Goal: Complete application form

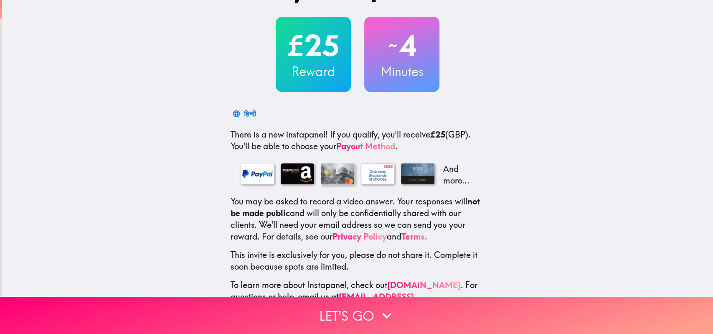
scroll to position [56, 0]
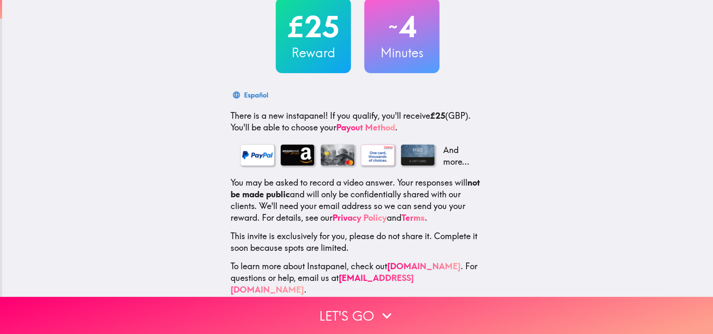
click at [245, 91] on div "Español" at bounding box center [256, 95] width 24 height 12
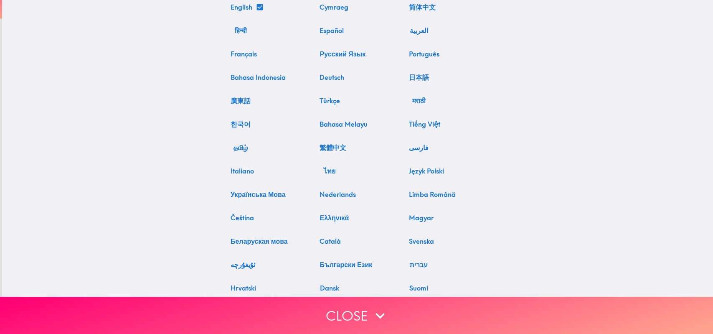
scroll to position [0, 0]
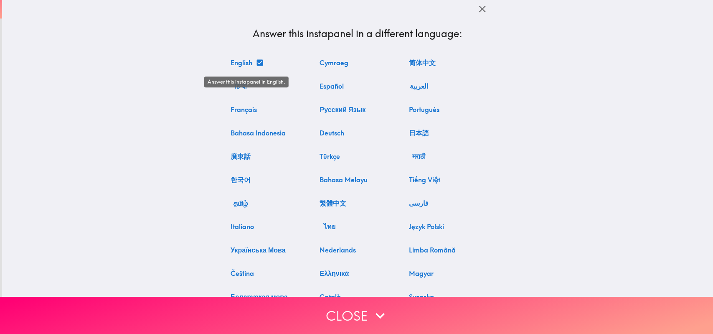
click at [252, 63] on button "English" at bounding box center [246, 62] width 38 height 17
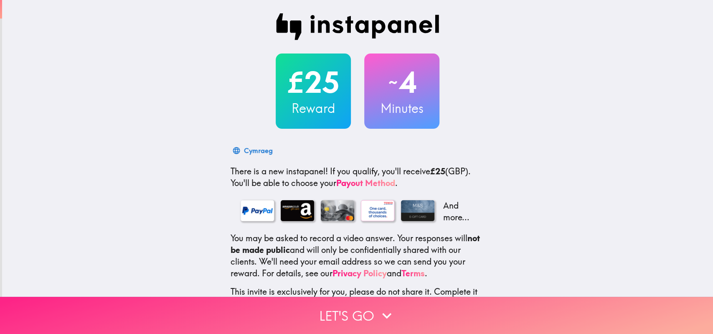
click at [357, 315] on button "Let's go" at bounding box center [356, 315] width 713 height 37
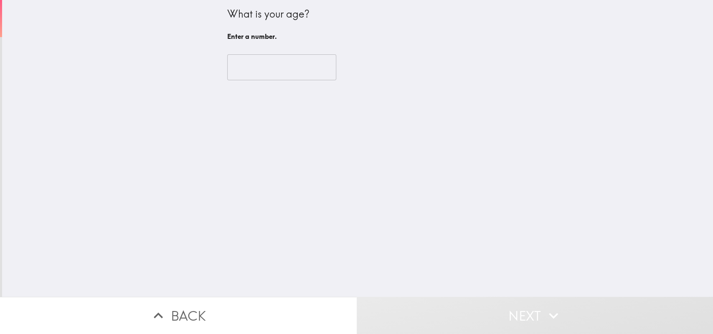
click at [277, 60] on input "number" at bounding box center [281, 67] width 109 height 26
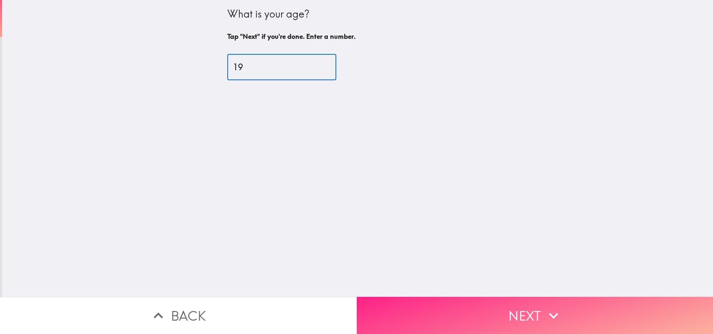
type input "19"
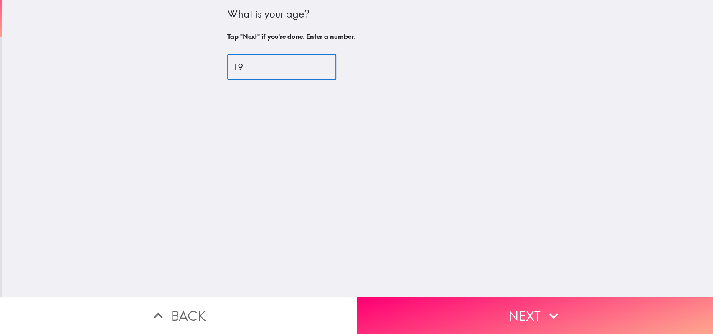
click at [523, 302] on button "Next" at bounding box center [535, 315] width 357 height 37
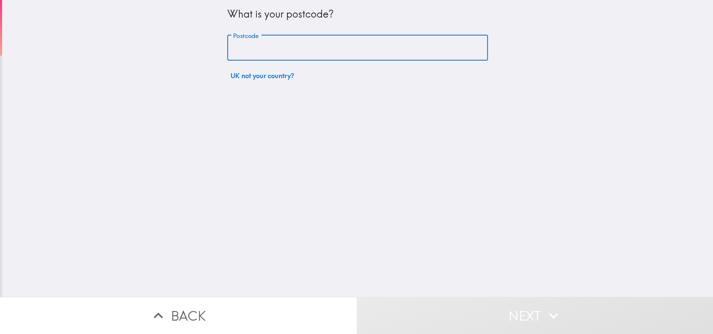
click at [304, 51] on input "Postcode" at bounding box center [357, 48] width 261 height 26
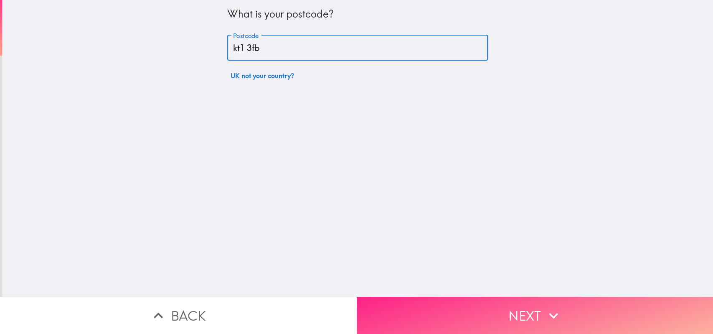
type input "kt1 3fb"
click at [505, 316] on button "Next" at bounding box center [535, 315] width 357 height 37
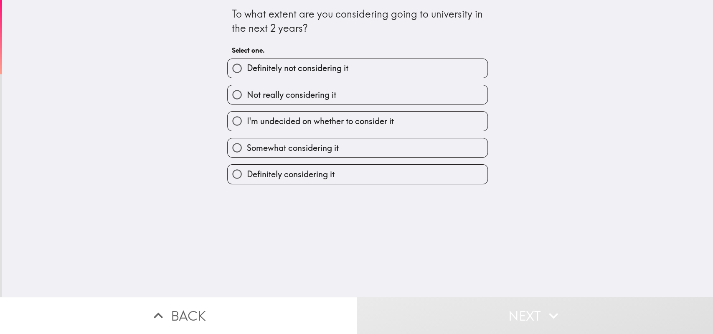
click at [326, 175] on span "Definitely considering it" at bounding box center [290, 174] width 88 height 12
click at [246, 175] on input "Definitely considering it" at bounding box center [237, 174] width 19 height 19
radio input "true"
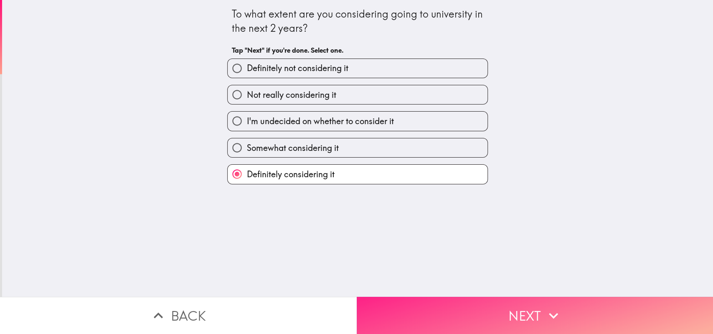
click at [427, 316] on button "Next" at bounding box center [535, 315] width 357 height 37
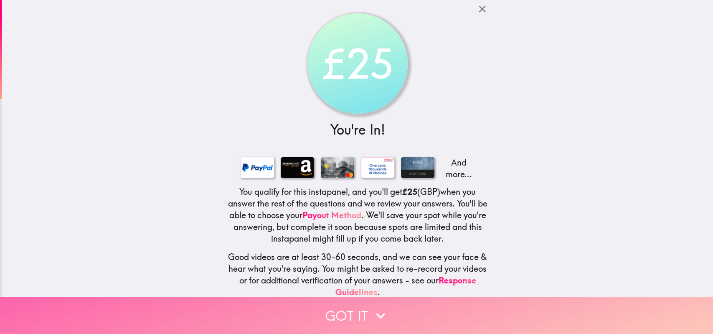
click at [396, 307] on button "Got it" at bounding box center [356, 315] width 713 height 37
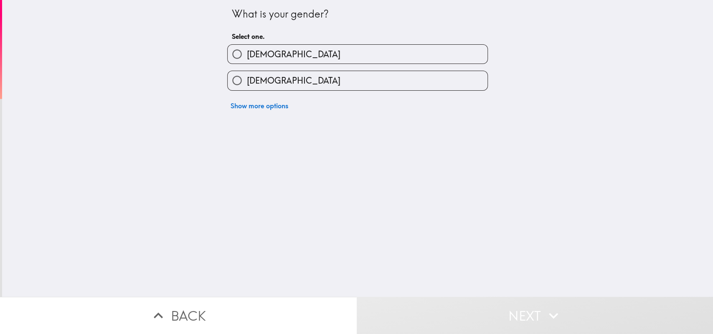
click at [275, 56] on label "[DEMOGRAPHIC_DATA]" at bounding box center [358, 54] width 260 height 19
click at [246, 56] on input "[DEMOGRAPHIC_DATA]" at bounding box center [237, 54] width 19 height 19
radio input "true"
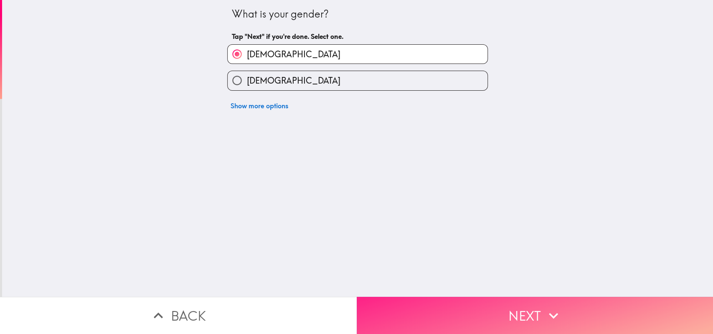
click at [437, 311] on button "Next" at bounding box center [535, 315] width 357 height 37
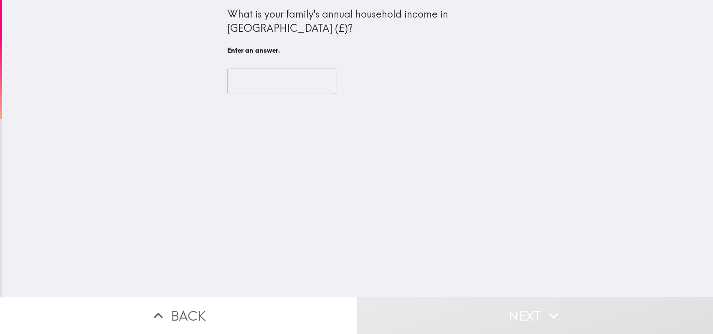
click at [290, 87] on input "text" at bounding box center [281, 81] width 109 height 26
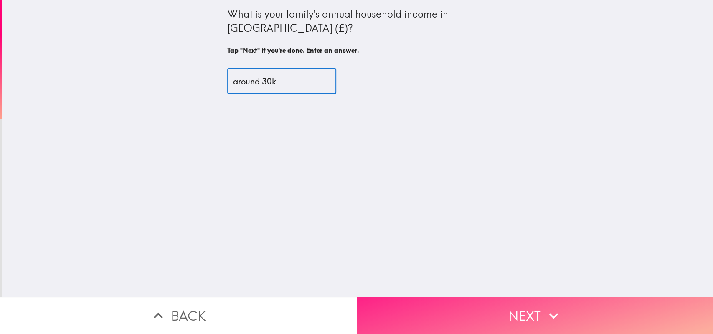
type input "around 30k"
click at [490, 317] on button "Next" at bounding box center [535, 315] width 357 height 37
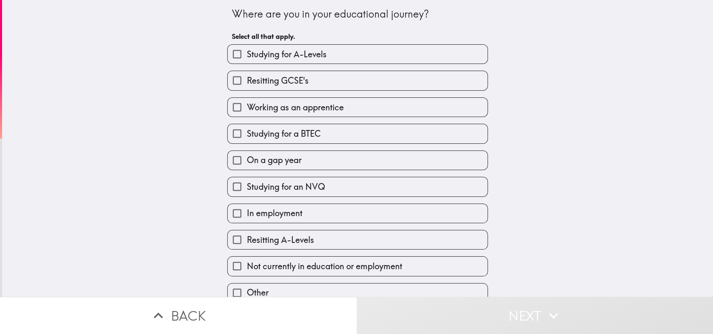
scroll to position [8, 0]
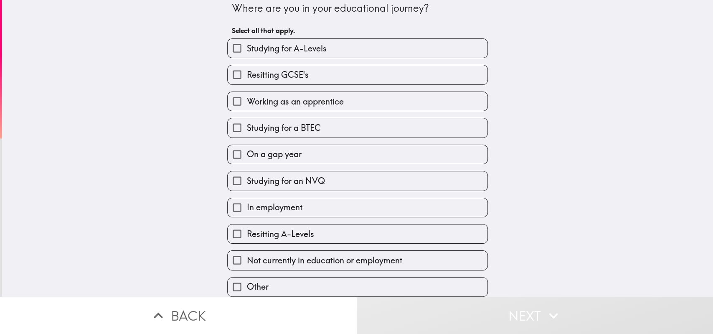
click at [325, 47] on span "Studying for A-Levels" at bounding box center [286, 49] width 80 height 12
click at [246, 47] on input "Studying for A-Levels" at bounding box center [237, 48] width 19 height 19
checkbox input "true"
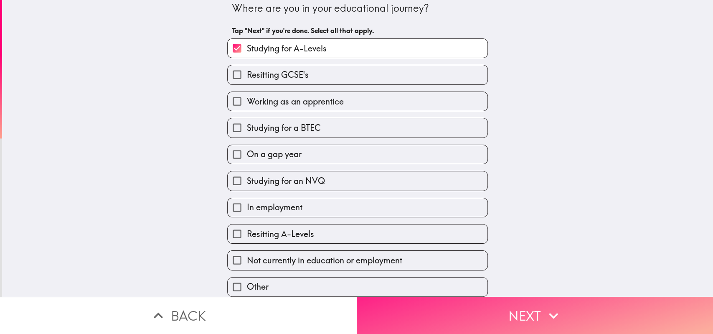
click at [446, 323] on button "Next" at bounding box center [535, 315] width 357 height 37
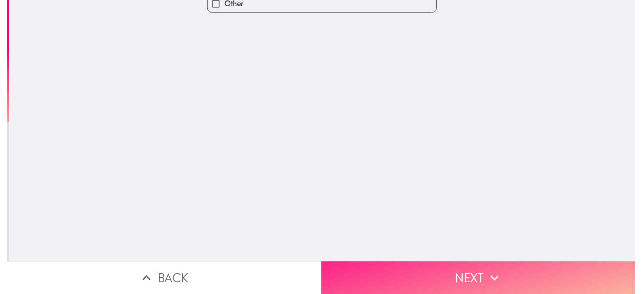
scroll to position [0, 0]
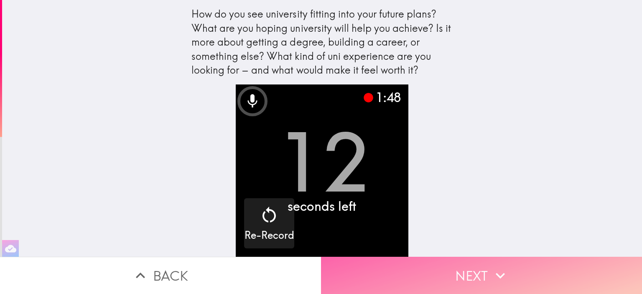
click at [383, 283] on button "Next" at bounding box center [481, 274] width 321 height 37
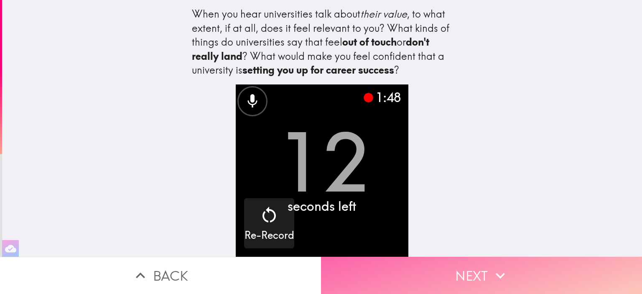
click at [487, 272] on button "Next" at bounding box center [481, 274] width 321 height 37
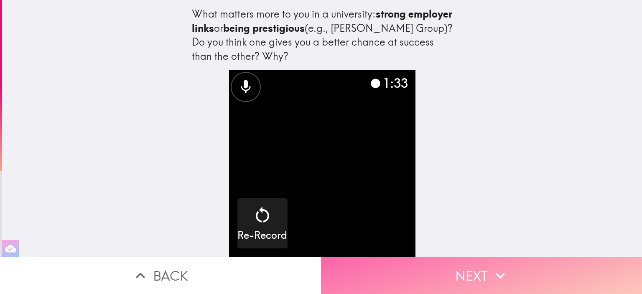
click at [454, 270] on button "Next" at bounding box center [481, 274] width 321 height 37
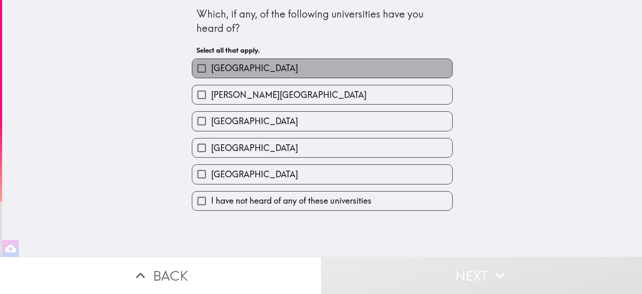
click at [298, 66] on span "[GEOGRAPHIC_DATA]" at bounding box center [254, 68] width 87 height 12
click at [211, 66] on input "[GEOGRAPHIC_DATA]" at bounding box center [201, 68] width 19 height 19
checkbox input "true"
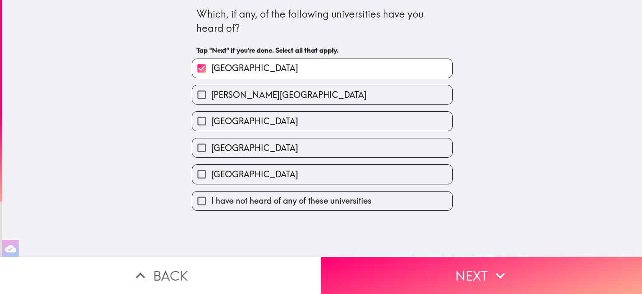
click at [285, 124] on span "[GEOGRAPHIC_DATA]" at bounding box center [254, 121] width 87 height 12
click at [211, 124] on input "[GEOGRAPHIC_DATA]" at bounding box center [201, 121] width 19 height 19
checkbox input "true"
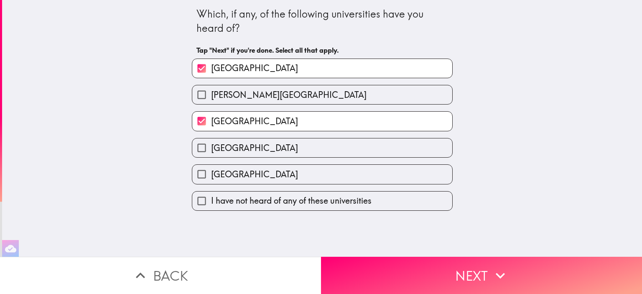
click at [297, 67] on span "[GEOGRAPHIC_DATA]" at bounding box center [254, 68] width 87 height 12
click at [211, 67] on input "[GEOGRAPHIC_DATA]" at bounding box center [201, 68] width 19 height 19
checkbox input "false"
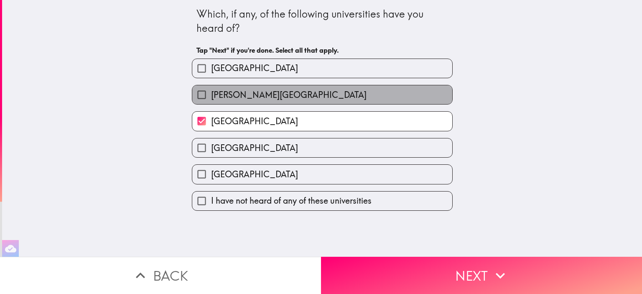
click at [321, 96] on span "[PERSON_NAME][GEOGRAPHIC_DATA]" at bounding box center [288, 95] width 155 height 12
click at [211, 96] on input "[PERSON_NAME][GEOGRAPHIC_DATA]" at bounding box center [201, 94] width 19 height 19
checkbox input "true"
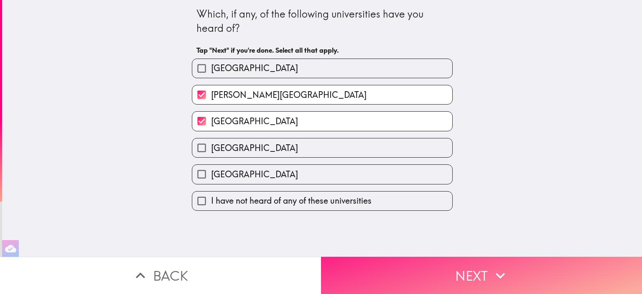
click at [373, 267] on button "Next" at bounding box center [481, 274] width 321 height 37
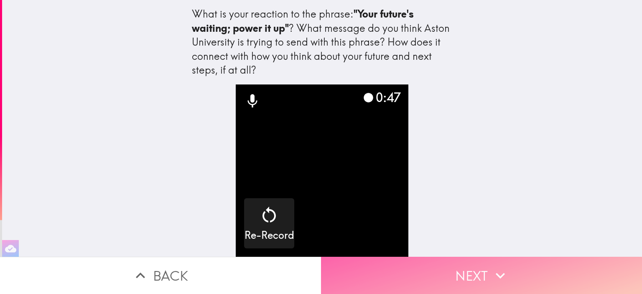
click at [472, 266] on button "Next" at bounding box center [481, 274] width 321 height 37
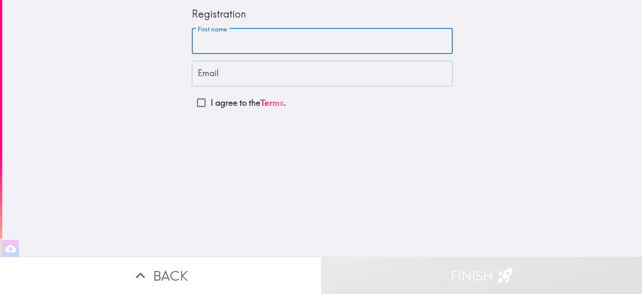
click at [270, 39] on input "First name" at bounding box center [322, 41] width 261 height 26
type input "[PERSON_NAME]"
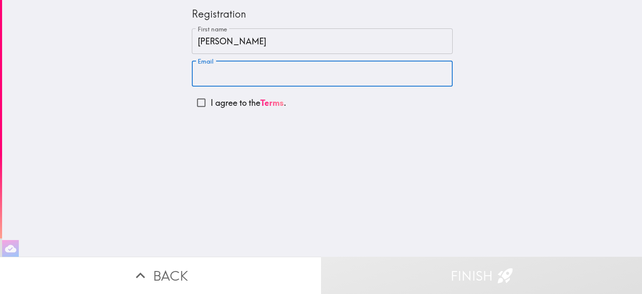
click at [269, 72] on input "Email" at bounding box center [322, 74] width 261 height 26
type input "c"
drag, startPoint x: 264, startPoint y: 75, endPoint x: 180, endPoint y: 80, distance: 84.5
click at [192, 80] on input "[EMAIL_ADDRESS][DOMAIN_NAME]" at bounding box center [322, 74] width 261 height 26
type input "C"
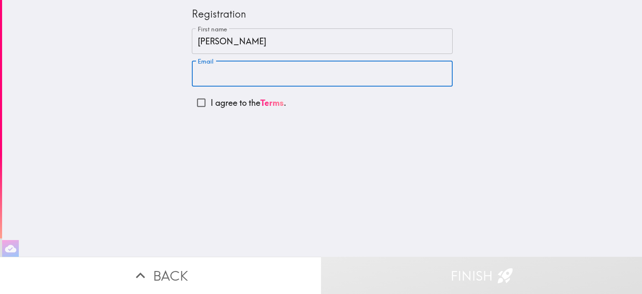
paste input "[EMAIL_ADDRESS][DOMAIN_NAME]"
type input "[EMAIL_ADDRESS][DOMAIN_NAME]"
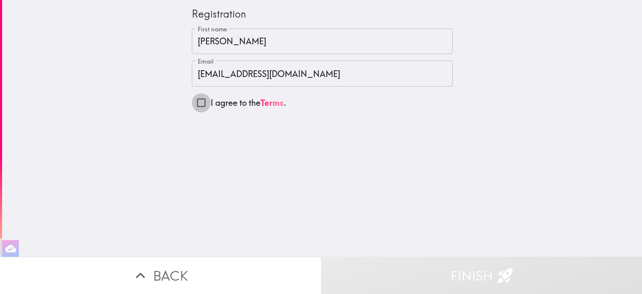
click at [199, 101] on input "I agree to the Terms ." at bounding box center [201, 102] width 19 height 19
checkbox input "true"
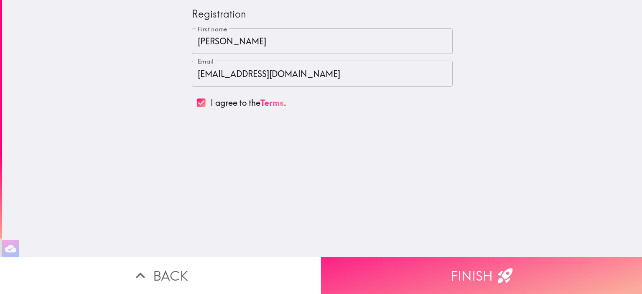
click at [423, 264] on button "Finish" at bounding box center [481, 274] width 321 height 37
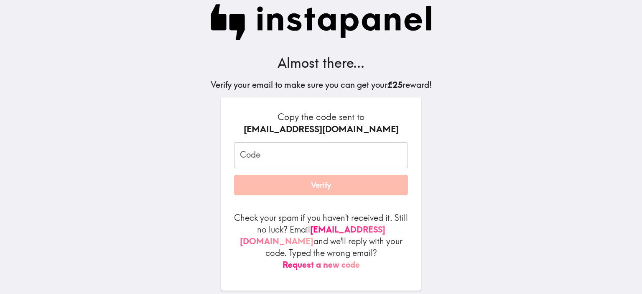
scroll to position [15, 0]
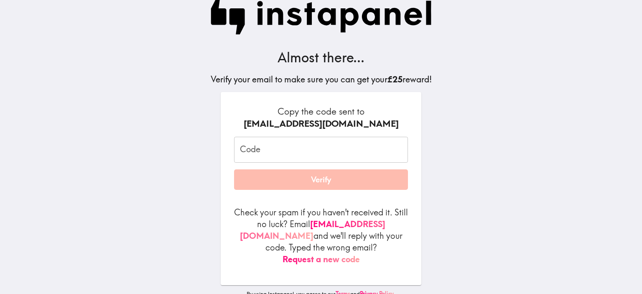
click at [360, 253] on button "Request a new code" at bounding box center [320, 259] width 77 height 12
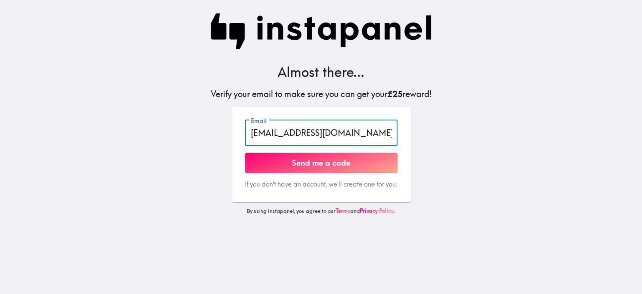
drag, startPoint x: 358, startPoint y: 132, endPoint x: 222, endPoint y: 144, distance: 136.3
click at [245, 144] on input "[EMAIL_ADDRESS][DOMAIN_NAME]" at bounding box center [321, 133] width 152 height 26
type input "[EMAIL_ADDRESS][DOMAIN_NAME]"
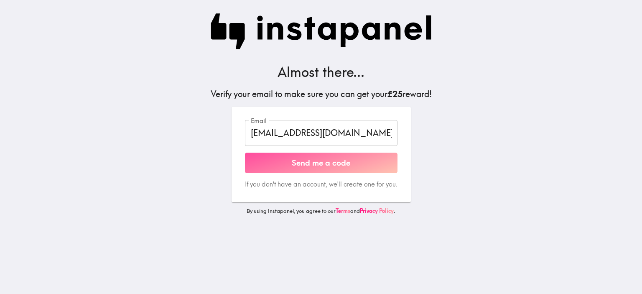
click at [261, 159] on button "Send me a code" at bounding box center [321, 162] width 152 height 21
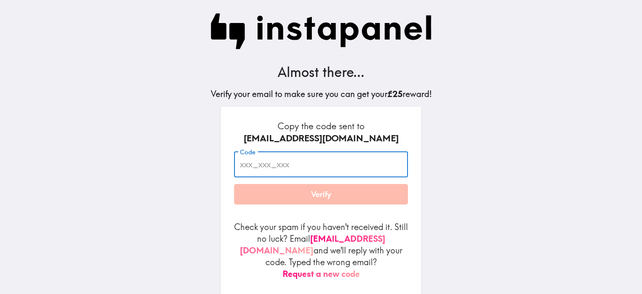
paste input "GrQ_Thh_6J8"
type input "GrQ_Thh_6J8"
click at [279, 196] on button "Verify" at bounding box center [321, 194] width 174 height 21
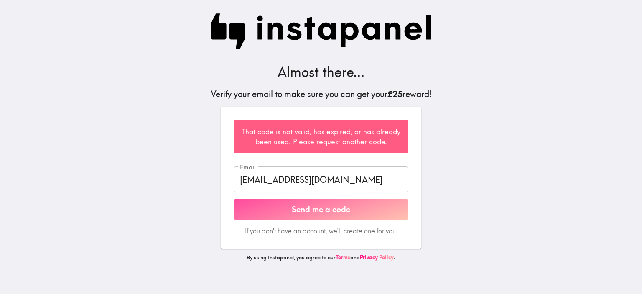
click at [319, 208] on button "Send me a code" at bounding box center [321, 209] width 174 height 21
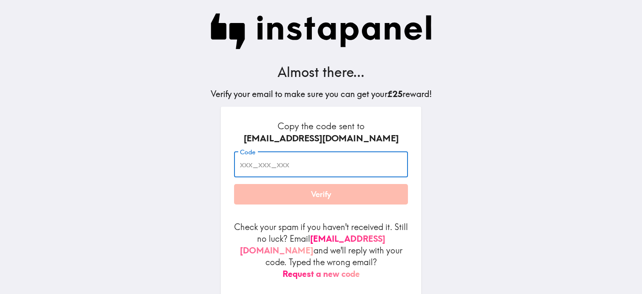
paste input "pKM_9hG_73i"
type input "pKM_9hG_73i"
click at [285, 194] on button "Verify" at bounding box center [321, 194] width 174 height 21
